Goal: Information Seeking & Learning: Check status

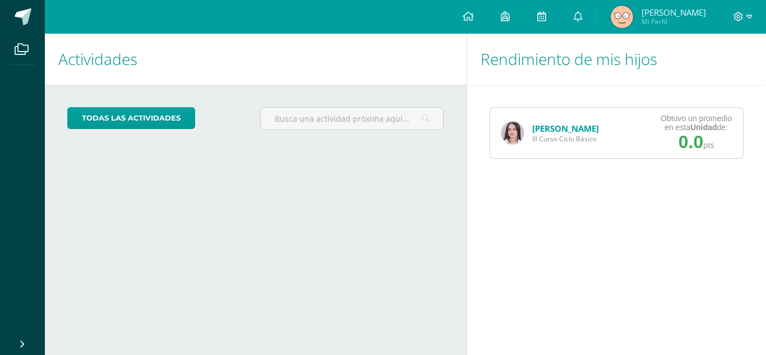
click at [540, 129] on link "[PERSON_NAME]" at bounding box center [565, 128] width 67 height 11
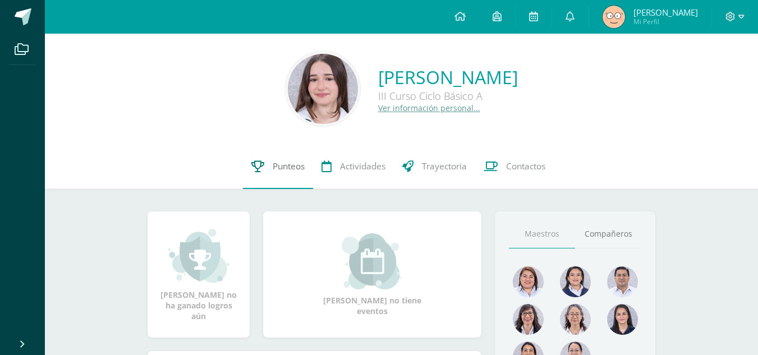
click at [284, 177] on link "Punteos" at bounding box center [278, 166] width 70 height 45
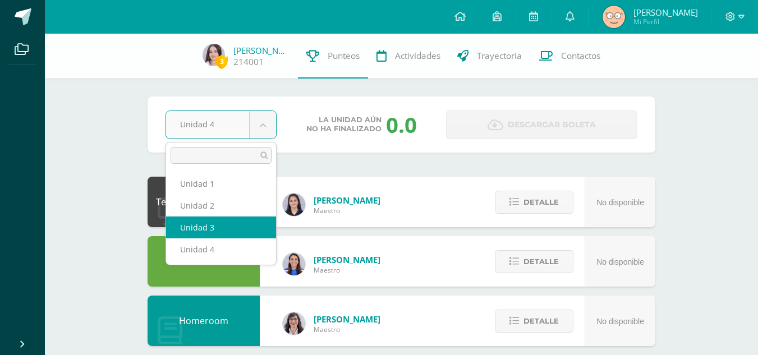
select select "Unidad 3"
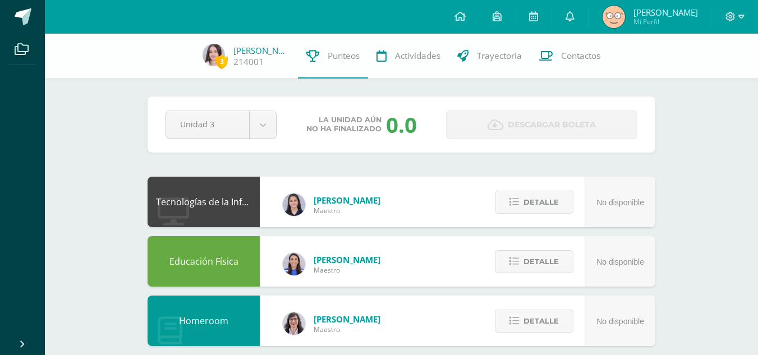
click at [223, 227] on div "Tecnologías de la Información y Comunicación: Computación" at bounding box center [204, 202] width 112 height 50
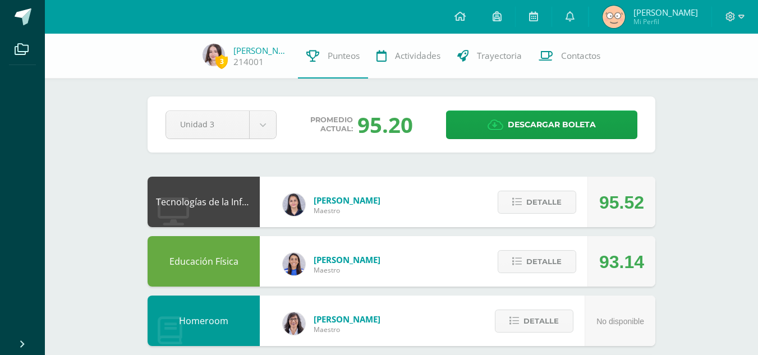
click at [268, 207] on div "[PERSON_NAME]" at bounding box center [331, 202] width 143 height 45
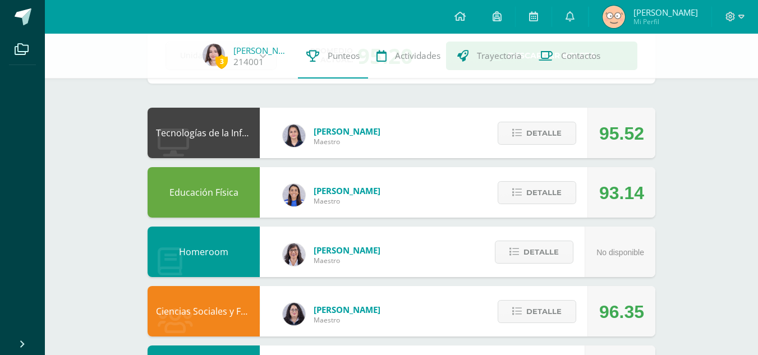
scroll to position [70, 0]
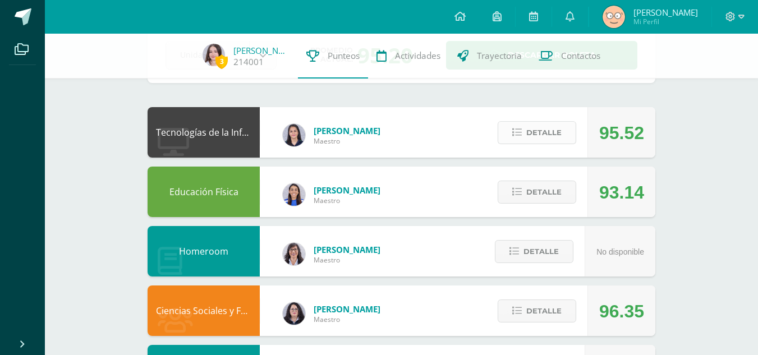
click at [524, 127] on button "Detalle" at bounding box center [537, 132] width 79 height 23
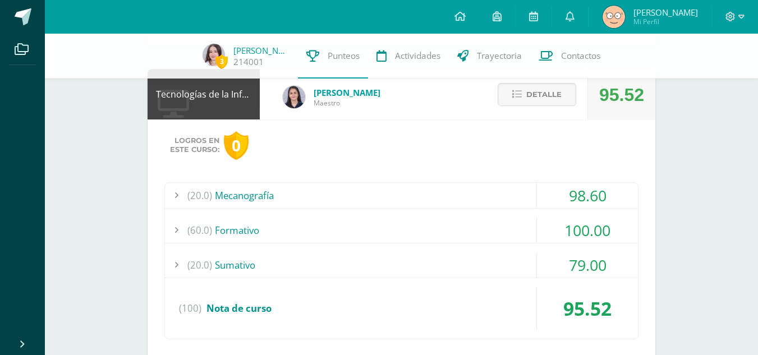
scroll to position [109, 0]
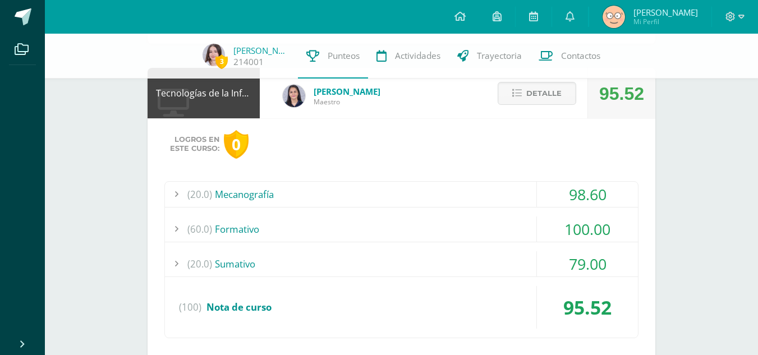
click at [434, 227] on div "(60.0) Formativo" at bounding box center [401, 229] width 473 height 25
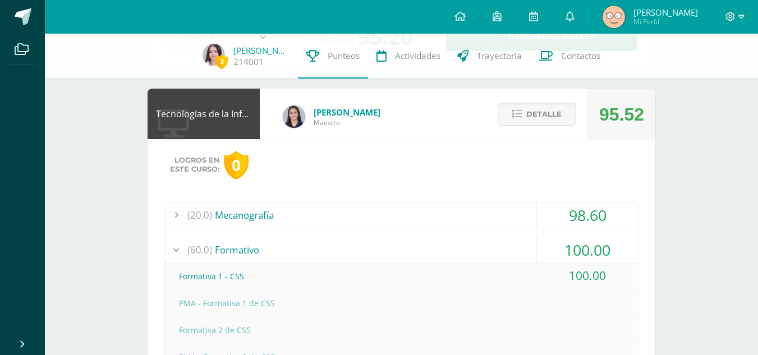
scroll to position [80, 0]
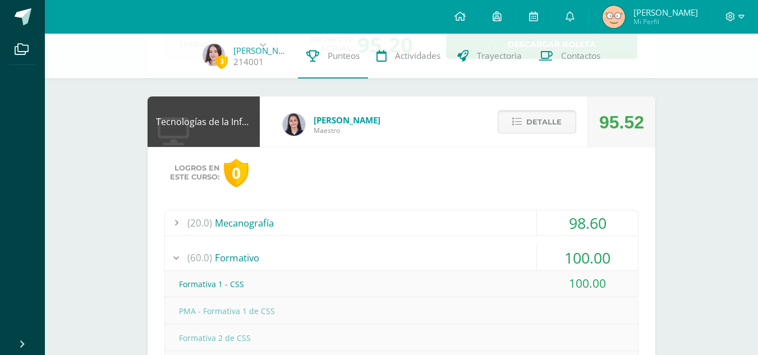
click at [556, 120] on span "Detalle" at bounding box center [543, 122] width 35 height 21
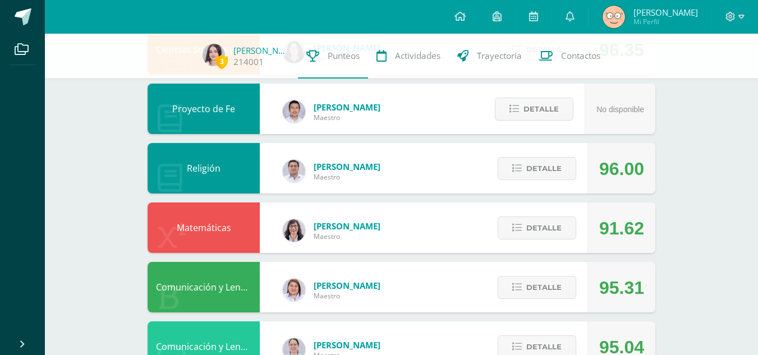
scroll to position [332, 0]
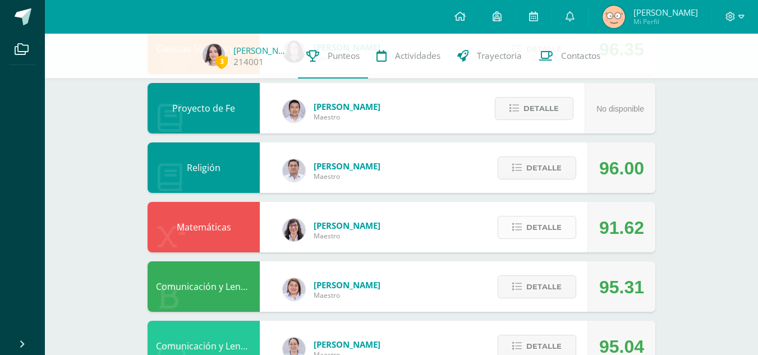
click at [535, 223] on span "Detalle" at bounding box center [543, 227] width 35 height 21
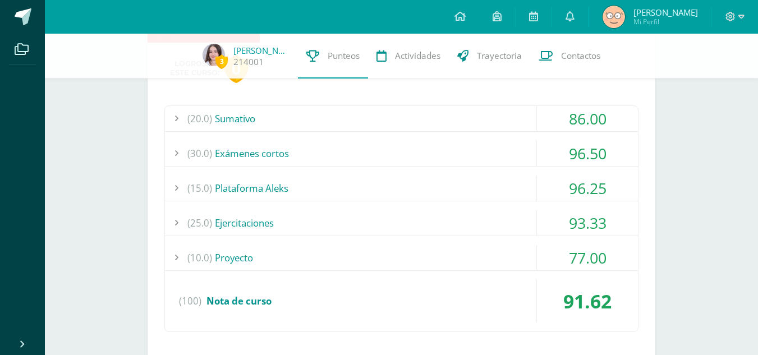
scroll to position [542, 0]
click at [483, 268] on div "(10.0) Proyecto" at bounding box center [401, 257] width 473 height 25
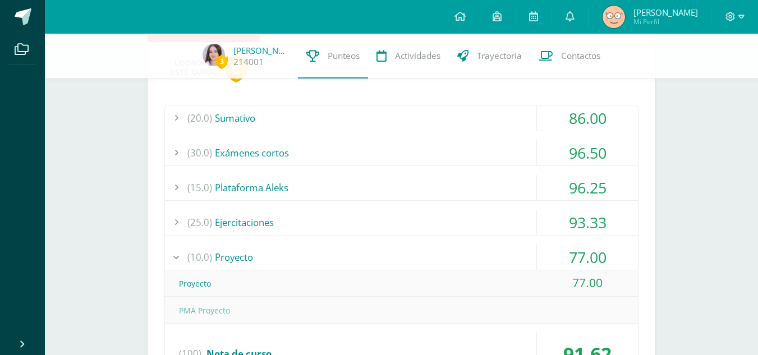
click at [602, 155] on div "96.50" at bounding box center [587, 152] width 101 height 25
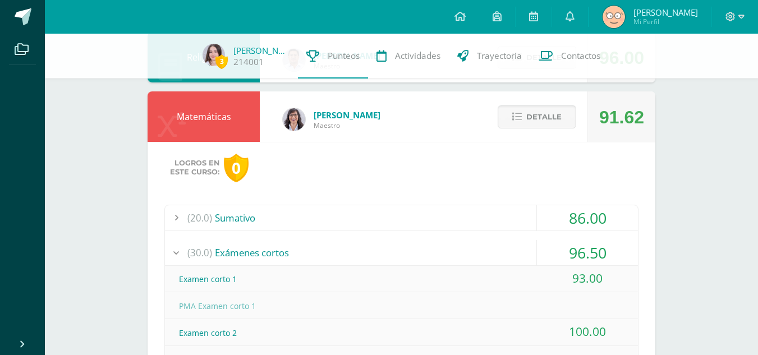
scroll to position [442, 0]
click at [548, 118] on span "Detalle" at bounding box center [543, 117] width 35 height 21
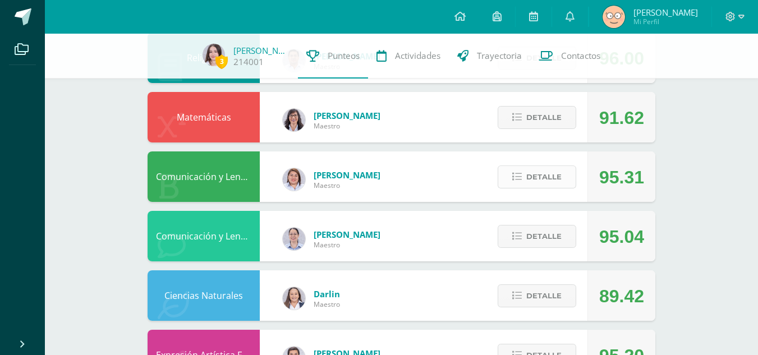
click at [554, 177] on span "Detalle" at bounding box center [543, 177] width 35 height 21
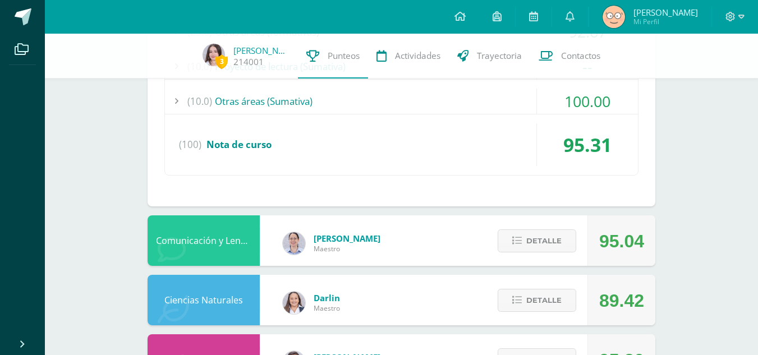
scroll to position [863, 0]
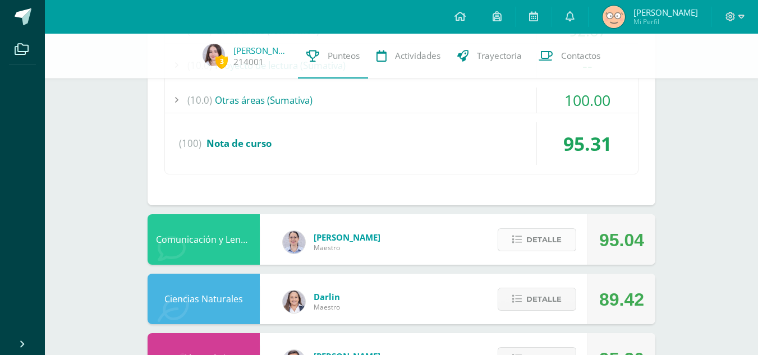
click at [535, 243] on span "Detalle" at bounding box center [543, 239] width 35 height 21
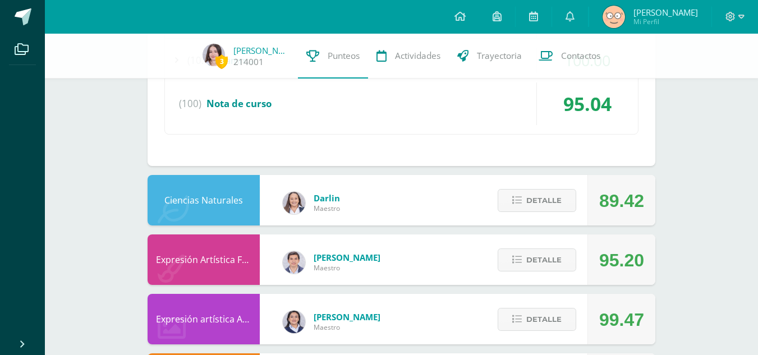
scroll to position [1422, 0]
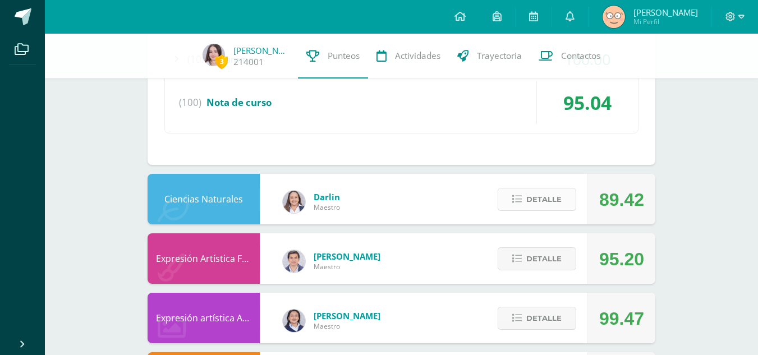
click at [549, 201] on span "Detalle" at bounding box center [543, 199] width 35 height 21
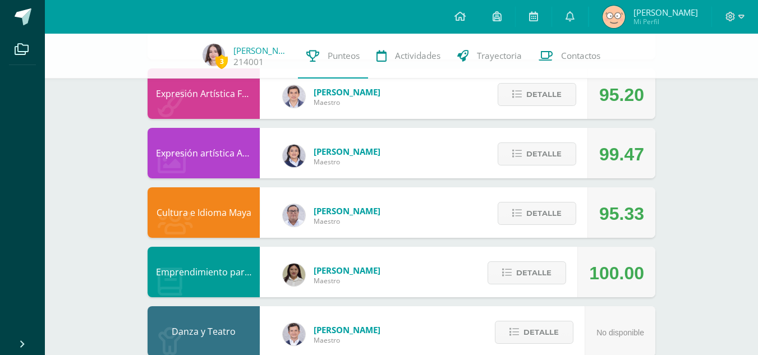
scroll to position [1966, 0]
